Goal: Communication & Community: Answer question/provide support

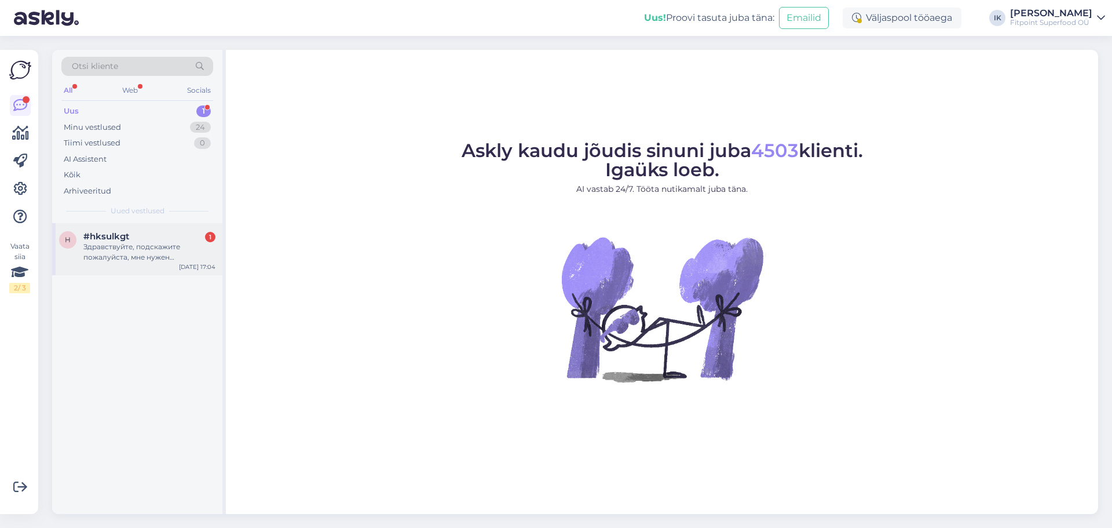
click at [167, 244] on div "Здравствуйте, подскажите пожалуйста, мне нужен витаминный комплекс цинк, омега …" at bounding box center [149, 252] width 132 height 21
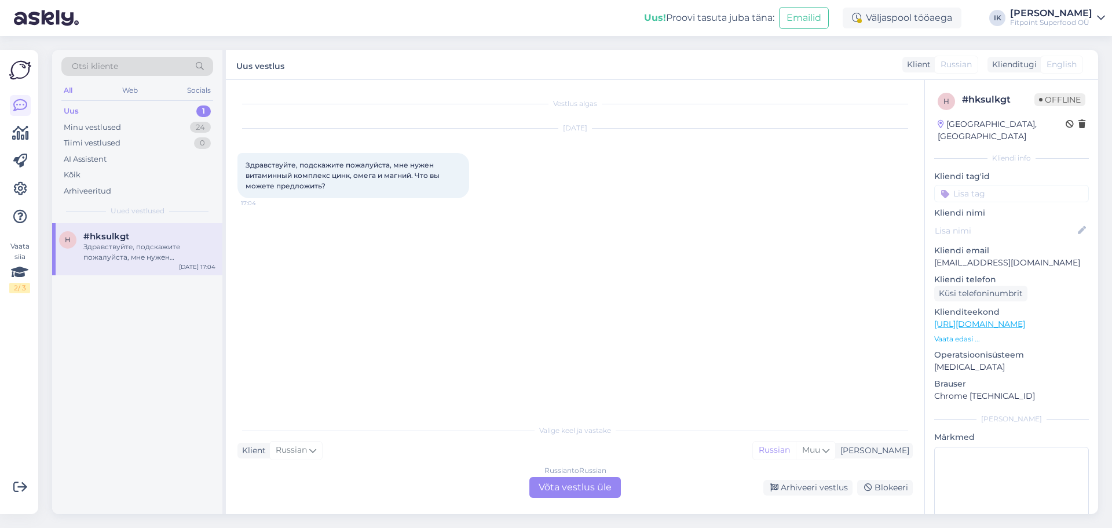
click at [550, 483] on div "Russian to Russian Võta vestlus üle" at bounding box center [575, 487] width 92 height 21
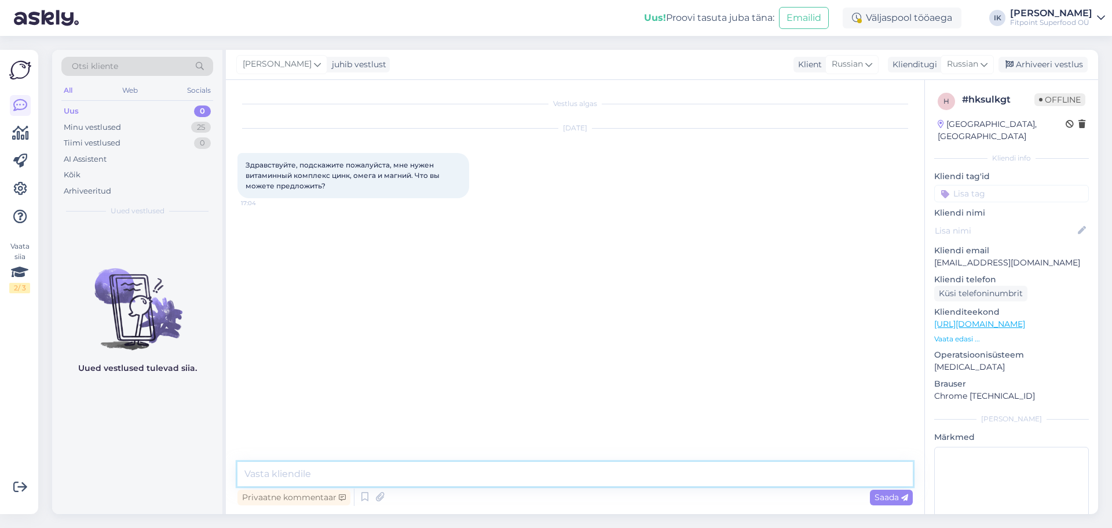
click at [350, 478] on textarea at bounding box center [575, 474] width 675 height 24
type textarea "L"
click at [434, 468] on textarea at bounding box center [575, 474] width 675 height 24
type textarea "L"
type textarea "Добрый день,к сожалению омегу не добавлют в витаминные комплексы,могу предложит…"
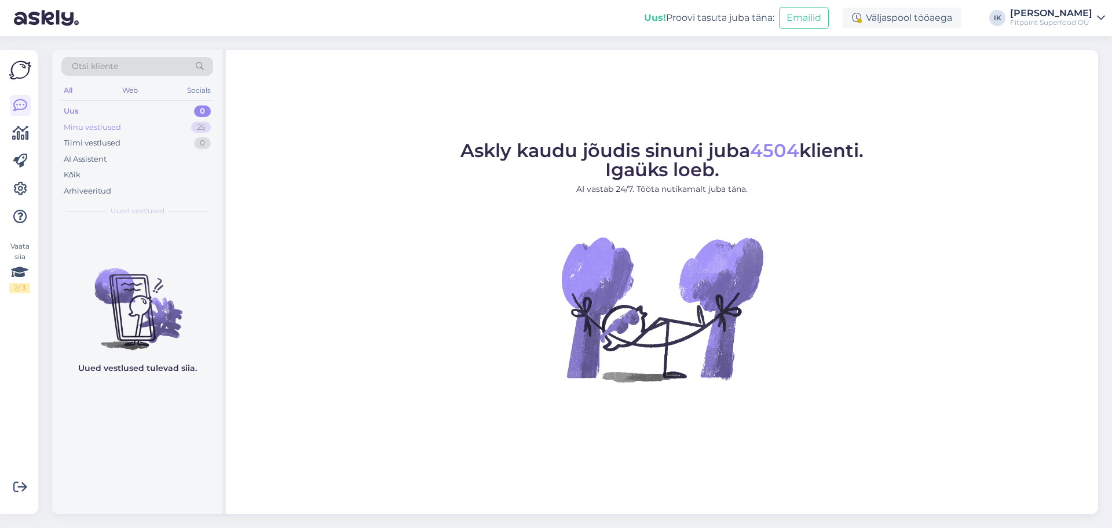
click at [153, 130] on div "Minu vestlused 25" at bounding box center [137, 127] width 152 height 16
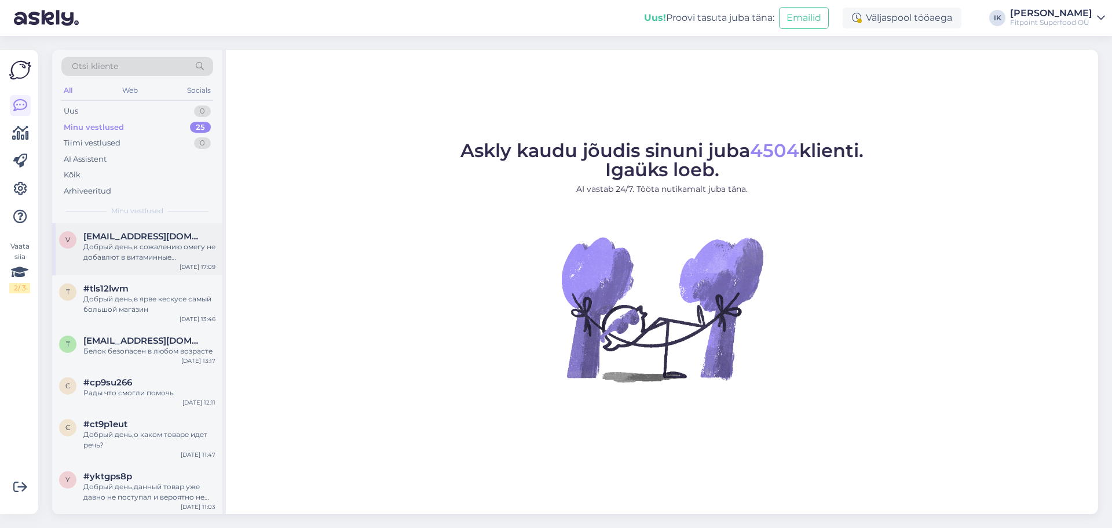
click at [184, 246] on div "Добрый день,к сожалению омегу не добавлют в витаминные комплексы,могу предложит…" at bounding box center [149, 252] width 132 height 21
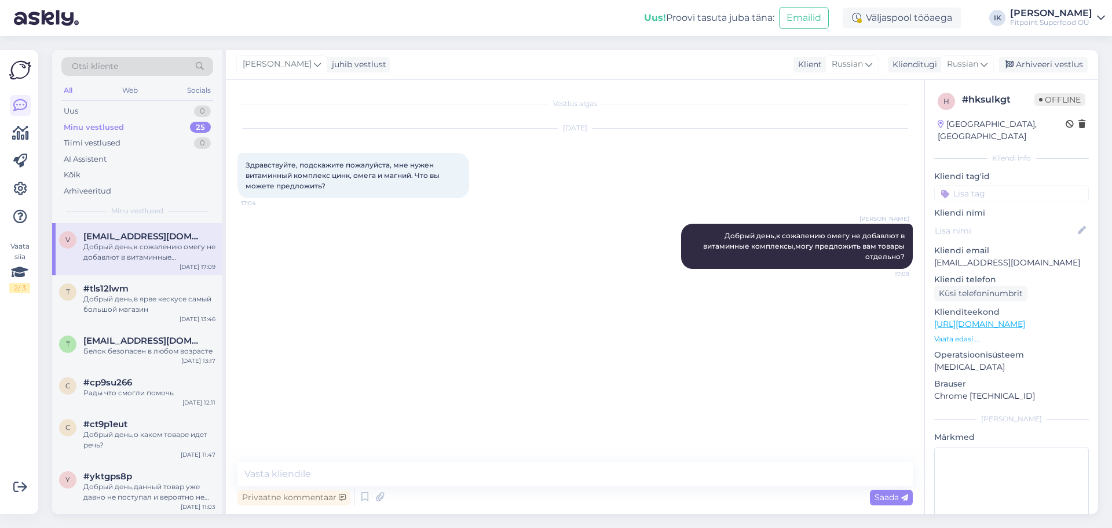
click at [55, 14] on img at bounding box center [46, 18] width 65 height 36
